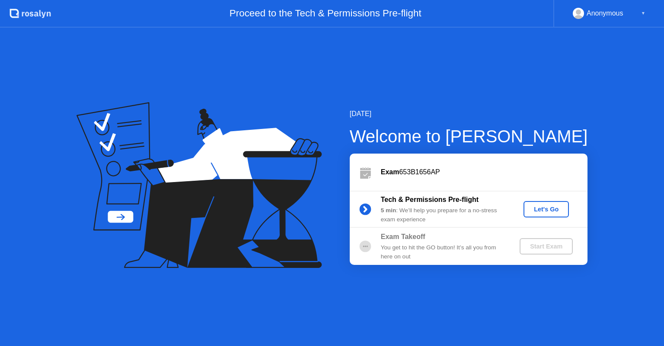
click at [541, 213] on div "Let's Go" at bounding box center [546, 209] width 38 height 7
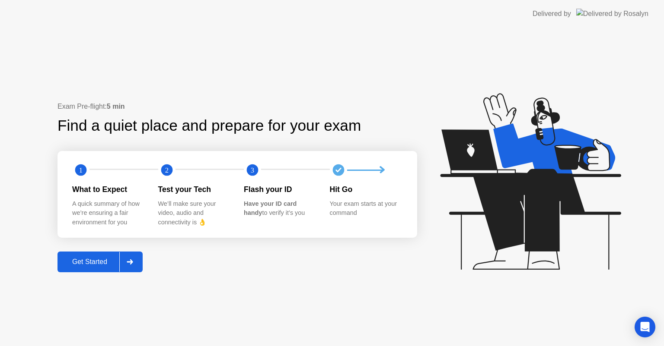
click at [138, 264] on div at bounding box center [129, 262] width 21 height 20
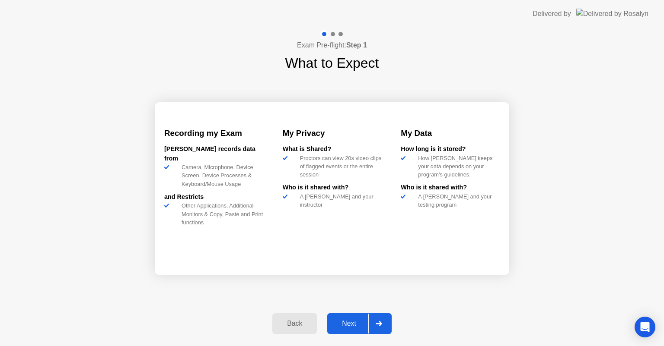
click at [380, 324] on icon at bounding box center [378, 323] width 6 height 5
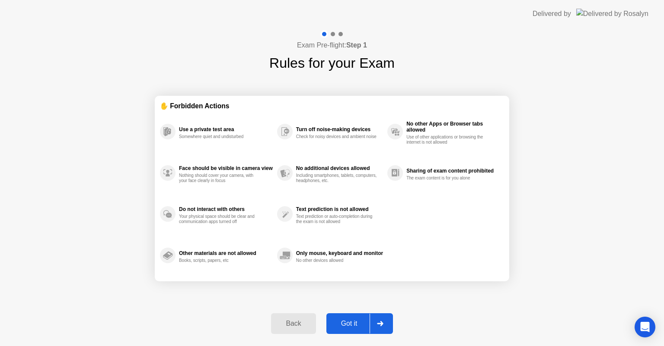
click at [380, 324] on icon at bounding box center [380, 323] width 6 height 5
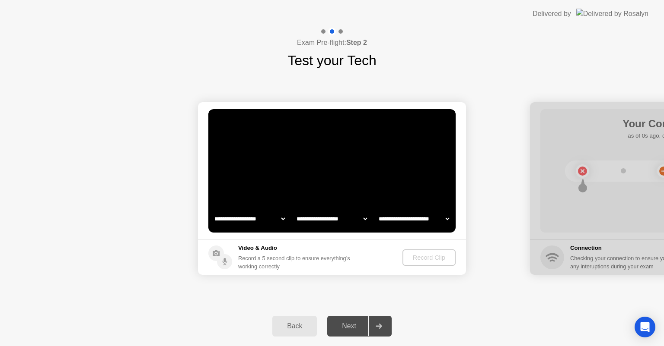
select select "**********"
select select "*******"
click at [435, 257] on div "Record Clip" at bounding box center [429, 257] width 46 height 7
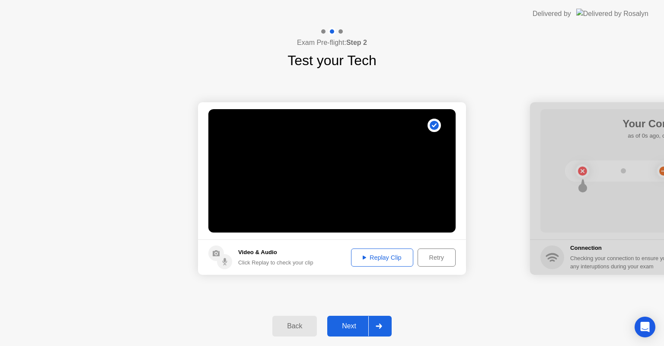
click at [373, 257] on div "Replay Clip" at bounding box center [382, 257] width 56 height 7
click at [379, 323] on div at bounding box center [378, 327] width 21 height 20
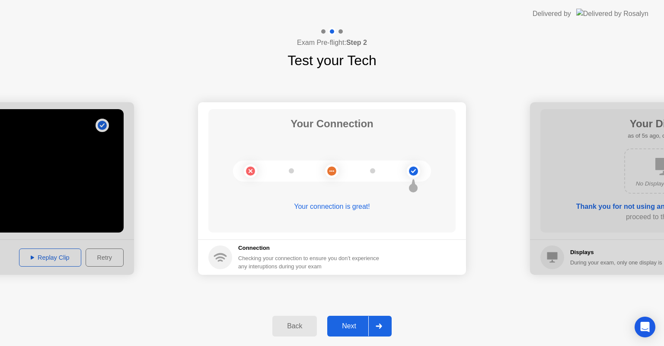
click at [369, 321] on div at bounding box center [378, 327] width 21 height 20
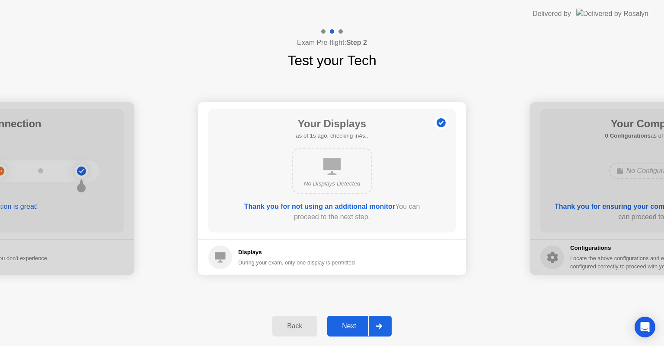
click at [378, 324] on icon at bounding box center [378, 326] width 6 height 5
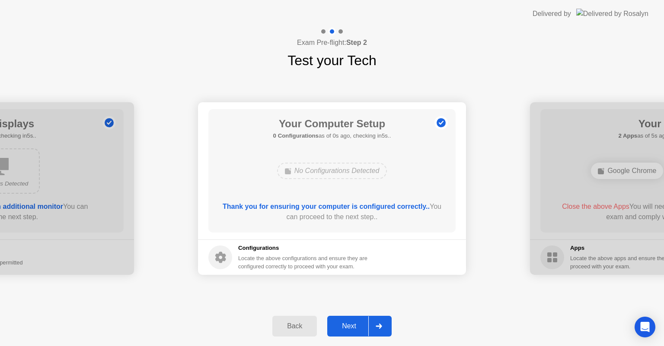
click at [378, 324] on icon at bounding box center [378, 326] width 6 height 5
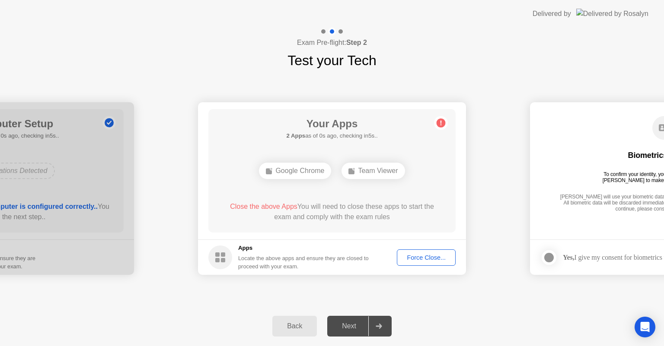
click at [296, 170] on div "Google Chrome" at bounding box center [295, 171] width 72 height 16
click at [375, 327] on div at bounding box center [378, 327] width 21 height 20
click at [379, 329] on div at bounding box center [378, 327] width 21 height 20
drag, startPoint x: 317, startPoint y: 195, endPoint x: 431, endPoint y: 263, distance: 132.8
click at [431, 263] on app-apps "Your Apps Searching for disallowed apps... Google Chrome Team Viewer Close the …" at bounding box center [332, 188] width 268 height 173
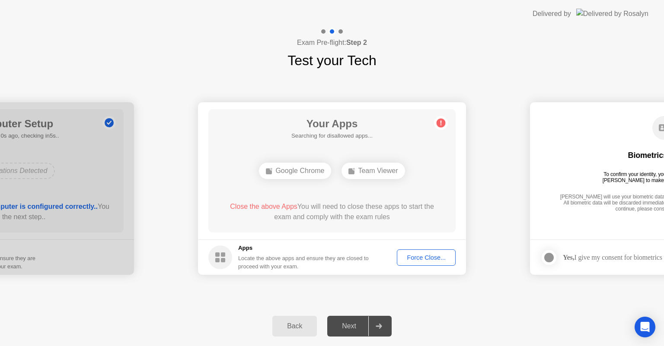
click at [411, 252] on button "Force Close..." at bounding box center [426, 258] width 59 height 16
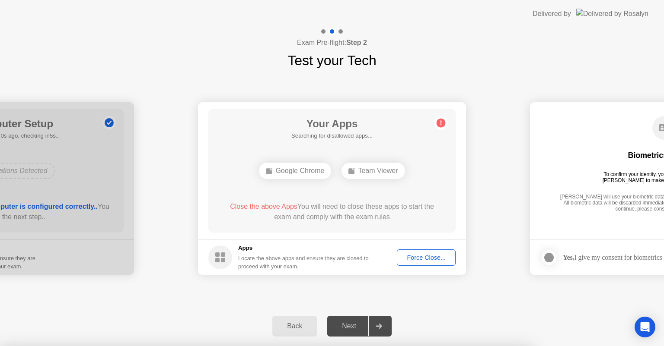
click at [414, 346] on div at bounding box center [332, 346] width 664 height 0
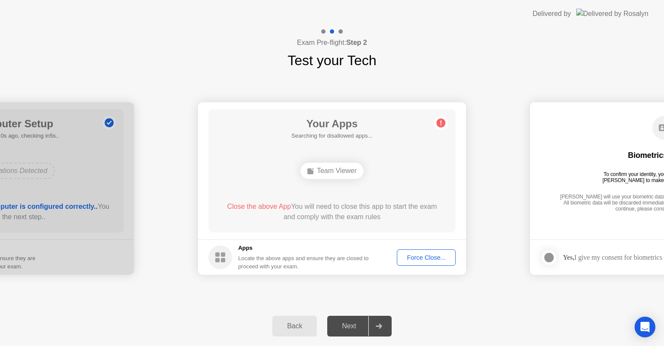
click at [324, 253] on div "Apps Locate the above apps and ensure they are closed to proceed with your exam." at bounding box center [303, 257] width 131 height 27
click at [403, 264] on div "**********" at bounding box center [332, 187] width 664 height 319
click at [413, 249] on footer "Apps Locate the above apps and ensure they are closed to proceed with your exam…" at bounding box center [332, 257] width 268 height 35
click at [413, 257] on div "Force Close..." at bounding box center [426, 257] width 53 height 7
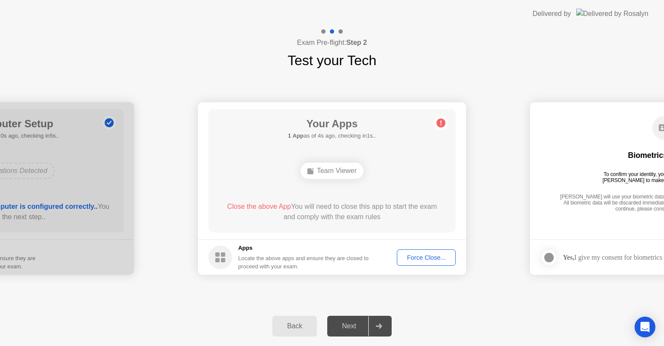
click at [420, 261] on div "Force Close..." at bounding box center [426, 257] width 53 height 7
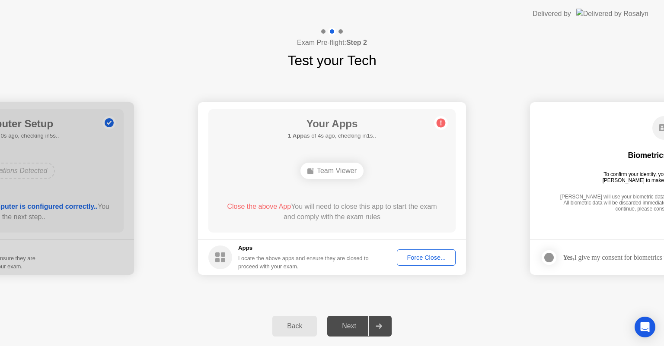
click at [399, 248] on footer "Apps Locate the above apps and ensure they are closed to proceed with your exam…" at bounding box center [332, 257] width 268 height 35
click at [411, 257] on div "Force Close..." at bounding box center [426, 257] width 53 height 7
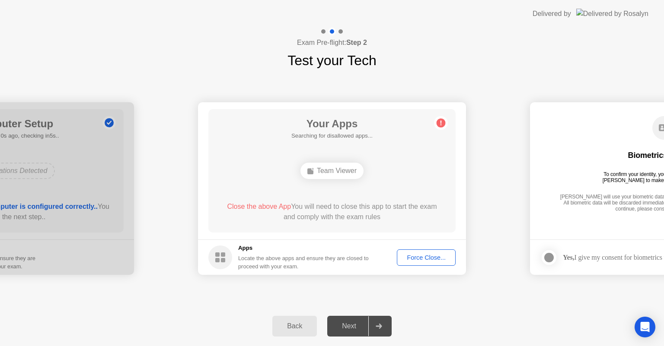
click at [419, 250] on button "Force Close..." at bounding box center [426, 258] width 59 height 16
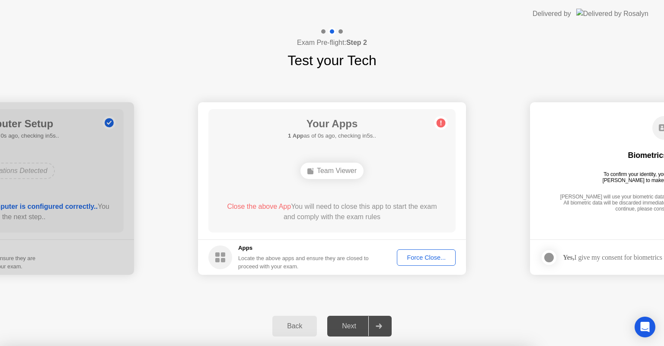
click at [418, 346] on div at bounding box center [332, 346] width 664 height 0
drag, startPoint x: 526, startPoint y: 304, endPoint x: 530, endPoint y: 314, distance: 10.9
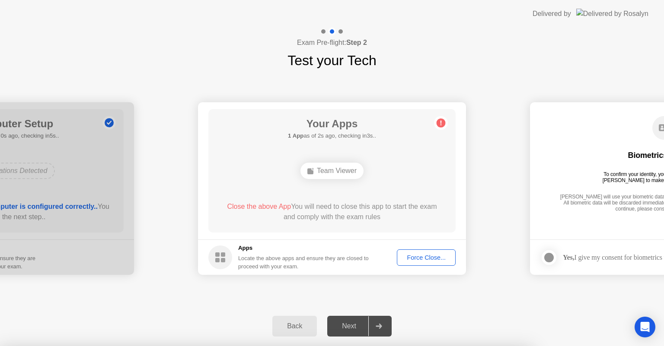
click at [530, 346] on div at bounding box center [332, 346] width 664 height 0
click at [523, 346] on div at bounding box center [332, 346] width 664 height 0
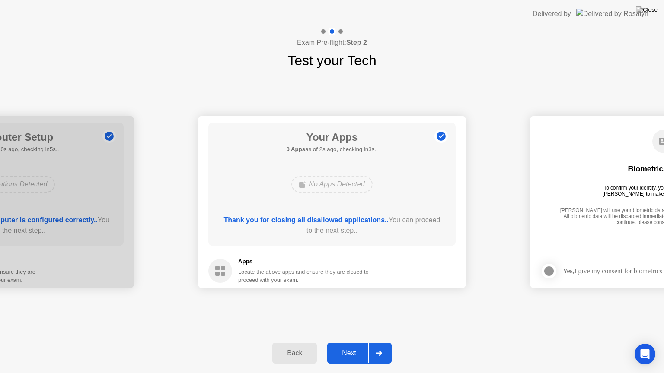
click at [389, 346] on div at bounding box center [378, 353] width 21 height 20
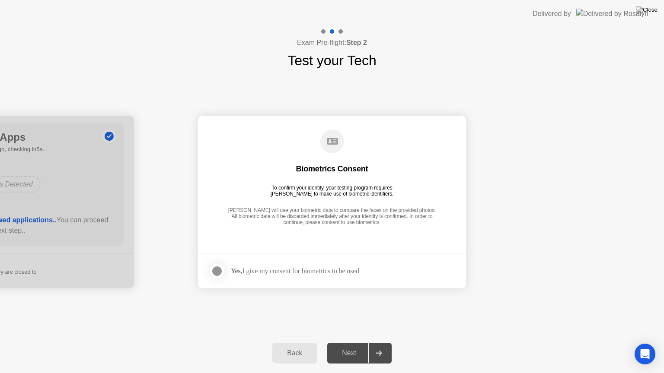
click at [216, 267] on div at bounding box center [217, 271] width 10 height 10
click at [381, 346] on div at bounding box center [378, 353] width 21 height 20
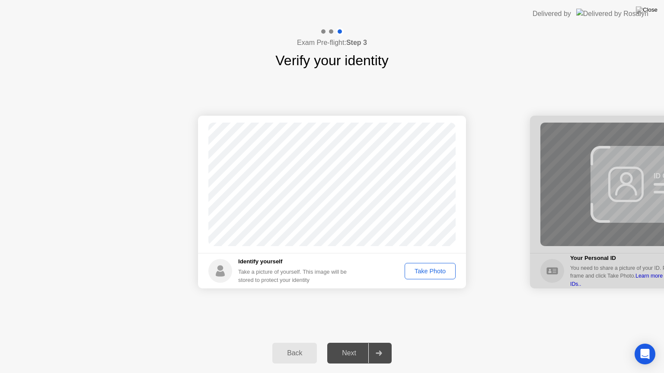
click at [427, 270] on div "Take Photo" at bounding box center [429, 271] width 45 height 7
click at [385, 346] on div at bounding box center [378, 353] width 21 height 20
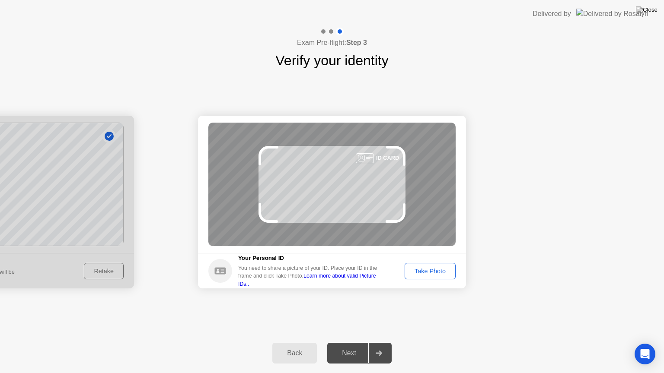
click at [435, 270] on div "Take Photo" at bounding box center [429, 271] width 45 height 7
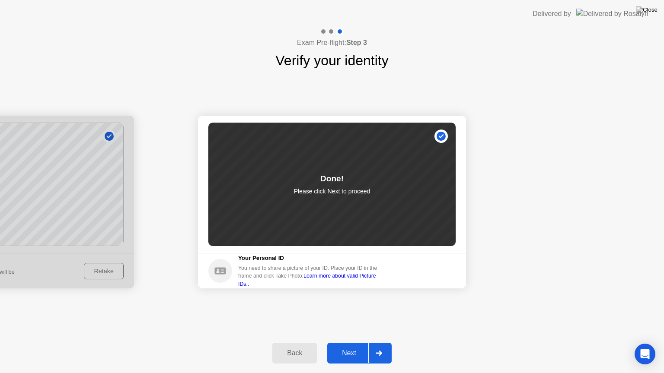
click at [380, 346] on div at bounding box center [378, 353] width 21 height 20
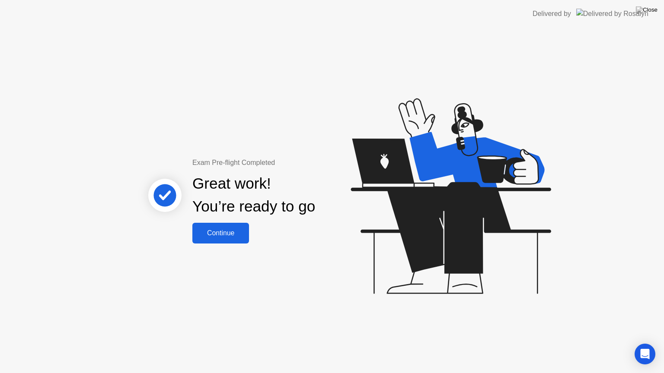
click at [209, 236] on div "Continue" at bounding box center [220, 233] width 51 height 8
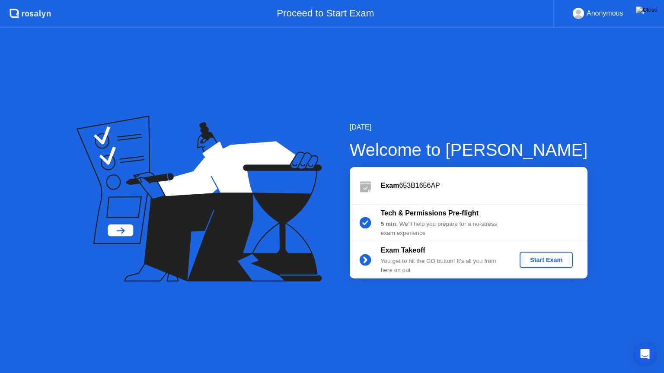
click at [541, 259] on div "Start Exam" at bounding box center [546, 260] width 46 height 7
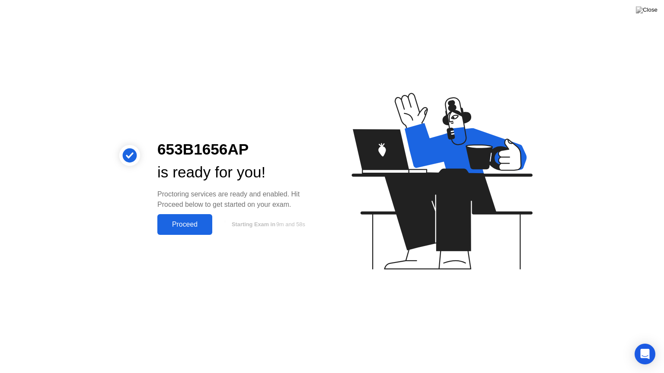
click at [184, 218] on button "Proceed" at bounding box center [184, 224] width 55 height 21
